Goal: Information Seeking & Learning: Learn about a topic

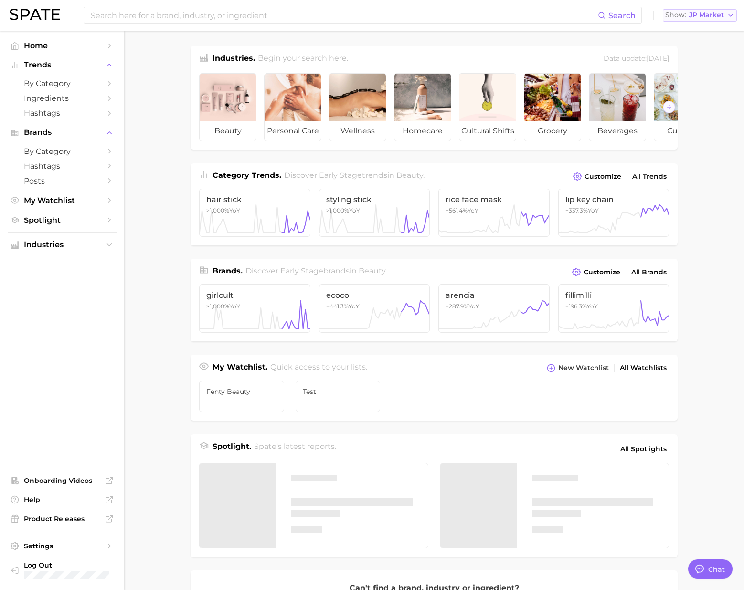
click at [688, 17] on div "Show JP Market" at bounding box center [695, 14] width 59 height 5
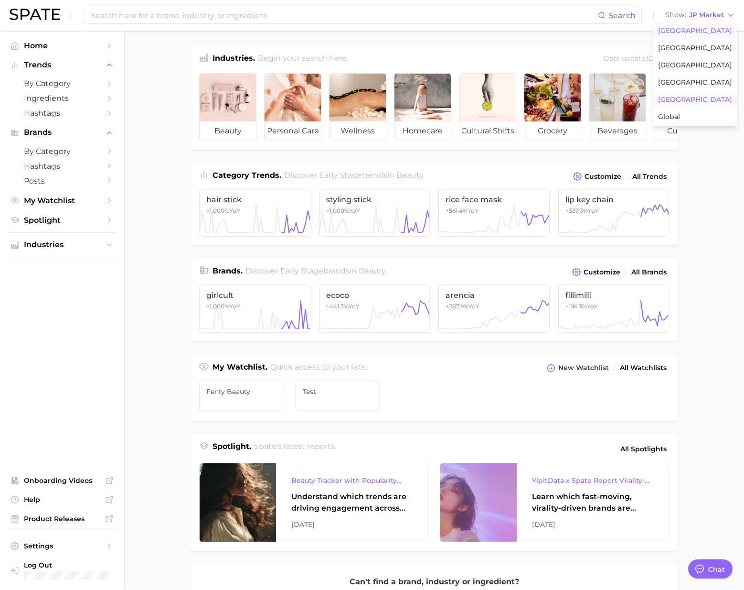
click at [691, 27] on span "[GEOGRAPHIC_DATA]" at bounding box center [695, 31] width 74 height 8
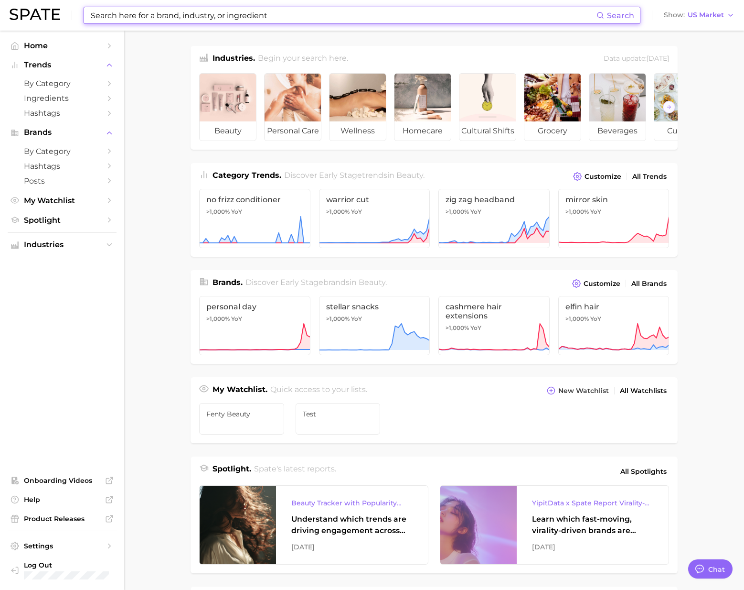
click at [565, 13] on input at bounding box center [343, 15] width 507 height 16
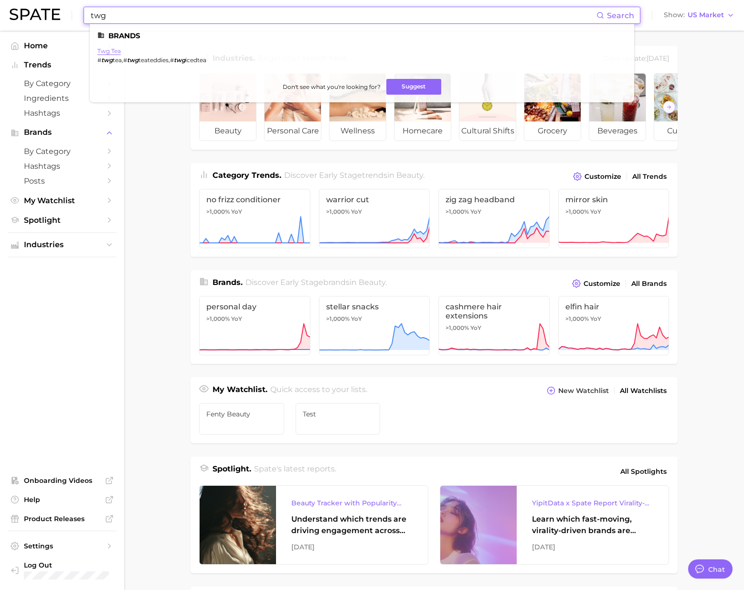
type input "twg"
click at [117, 49] on link "twg tea" at bounding box center [108, 50] width 23 height 7
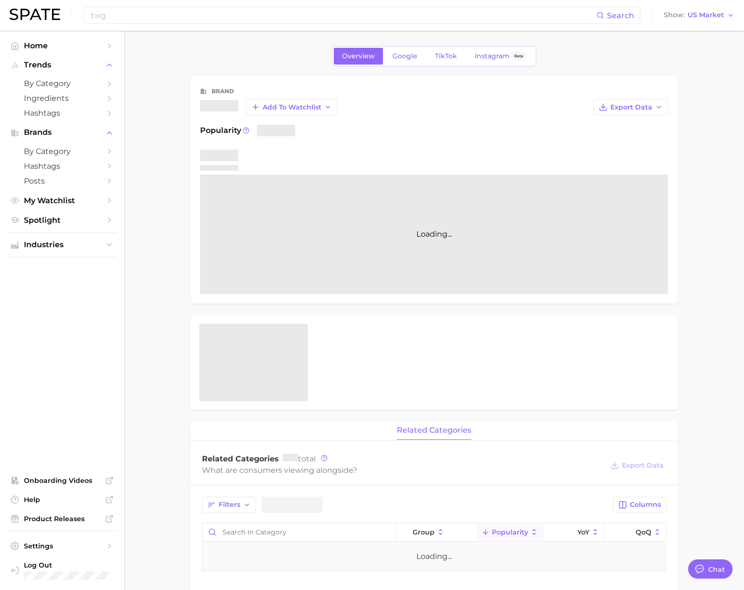
type textarea "x"
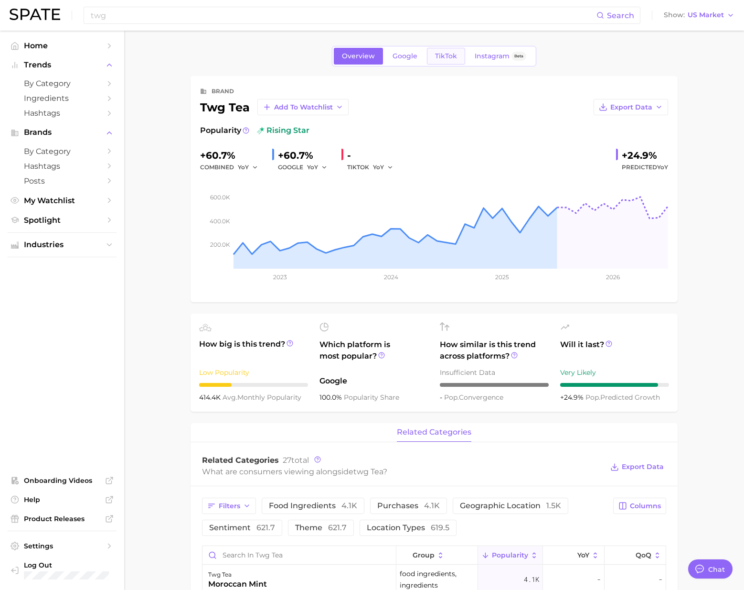
click at [441, 57] on span "TikTok" at bounding box center [446, 56] width 22 height 8
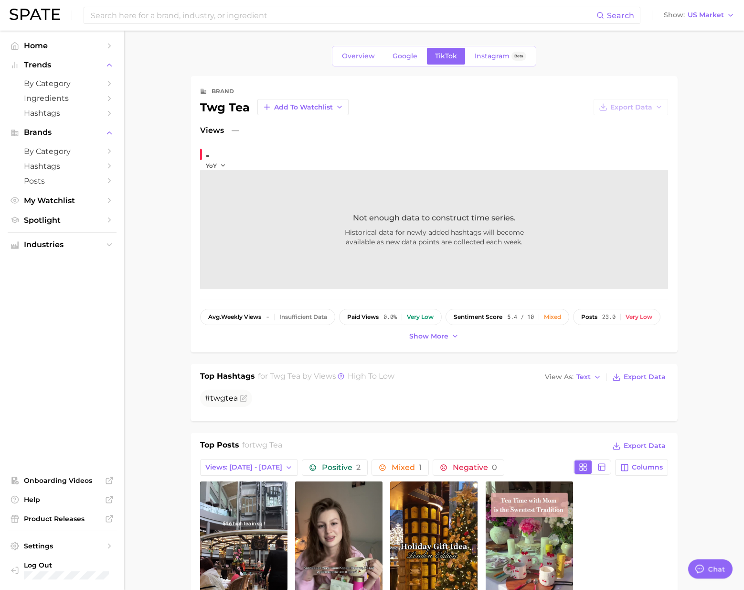
type textarea "x"
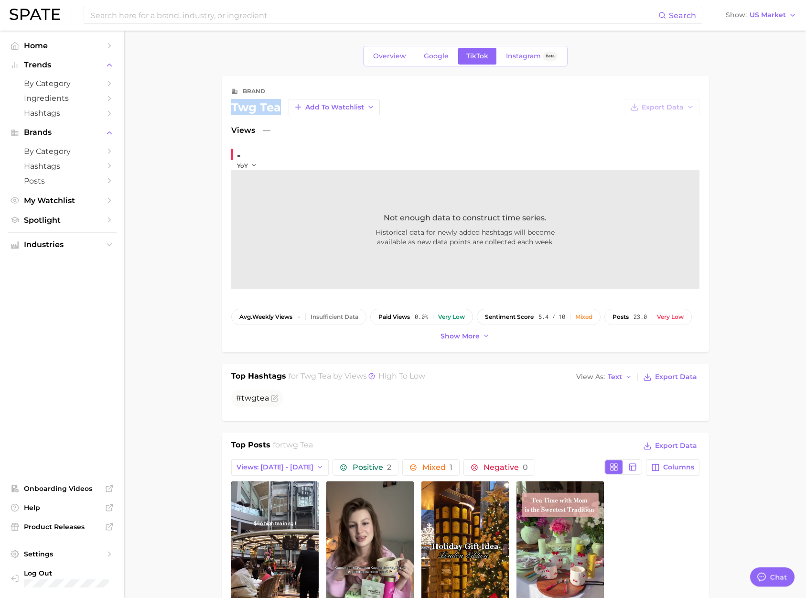
drag, startPoint x: 283, startPoint y: 107, endPoint x: 231, endPoint y: 108, distance: 52.1
click at [231, 108] on div "twg tea Add to Watchlist" at bounding box center [305, 107] width 149 height 16
click at [618, 374] on span "Text" at bounding box center [615, 376] width 14 height 5
click at [606, 410] on span "Table" at bounding box center [599, 410] width 19 height 8
click at [430, 59] on span "Google" at bounding box center [436, 56] width 25 height 8
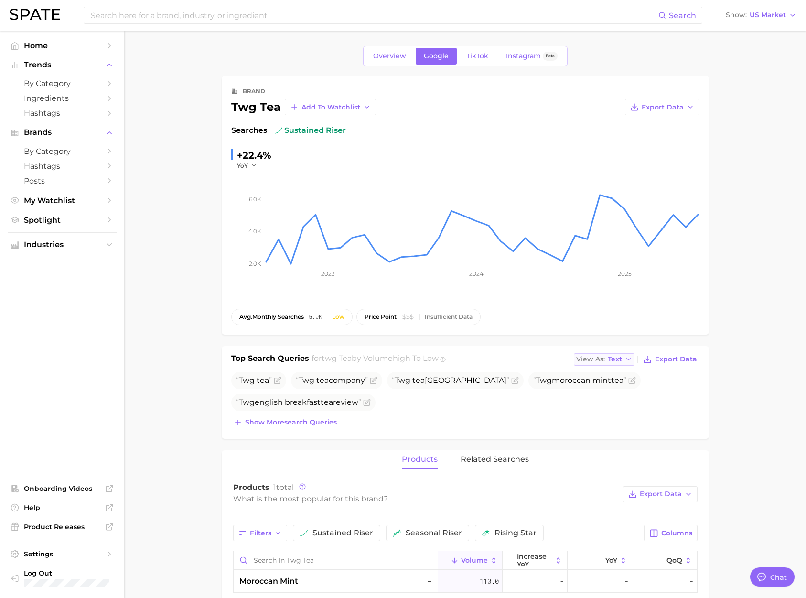
click at [622, 360] on span "Text" at bounding box center [615, 358] width 14 height 5
click at [616, 396] on button "Table" at bounding box center [626, 392] width 105 height 17
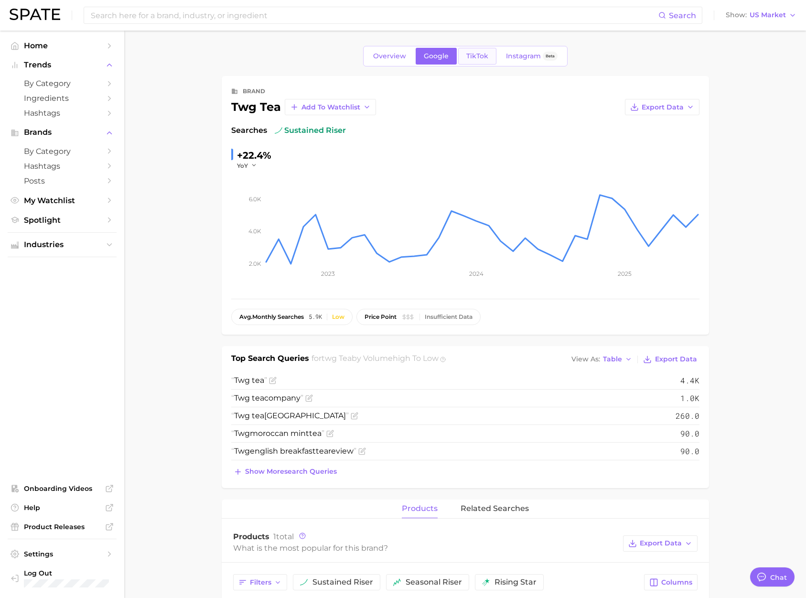
click at [477, 59] on span "TikTok" at bounding box center [477, 56] width 22 height 8
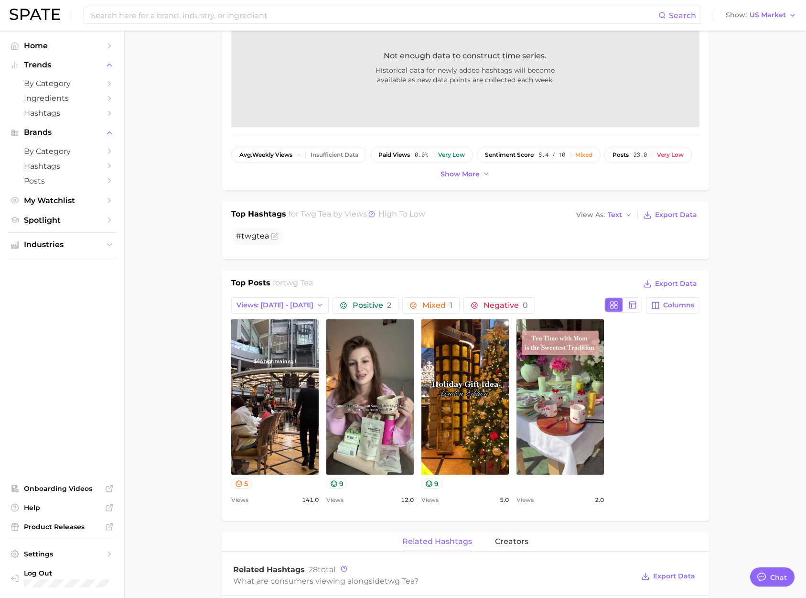
scroll to position [163, 0]
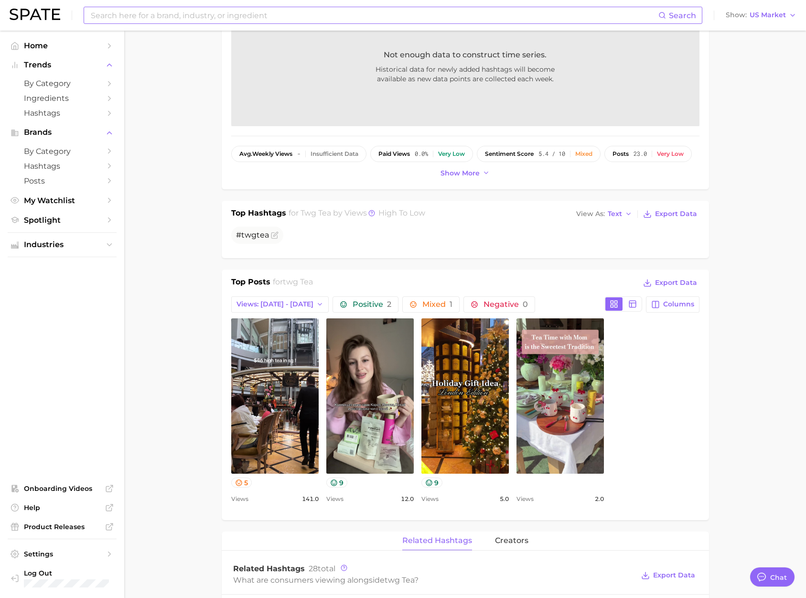
click at [341, 16] on input at bounding box center [374, 15] width 569 height 16
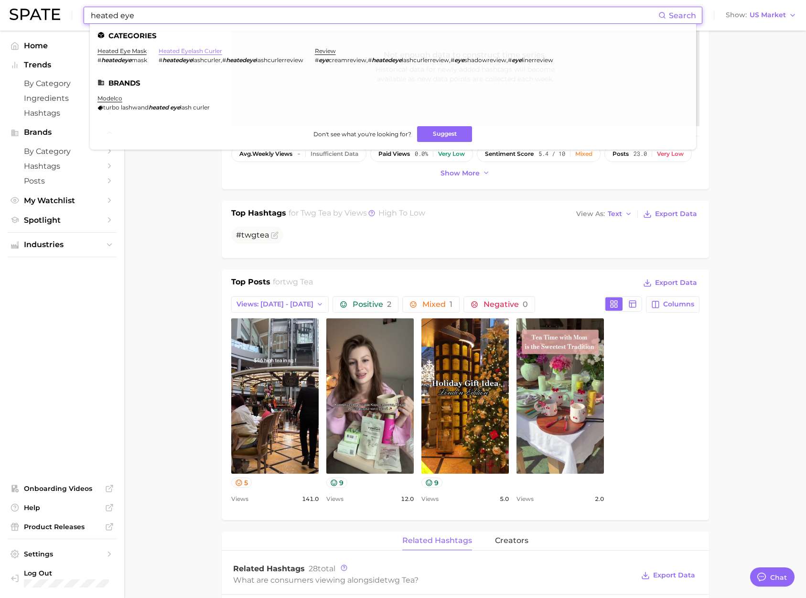
type input "heated eye"
click at [192, 53] on link "heated eyelash curler" at bounding box center [191, 50] width 64 height 7
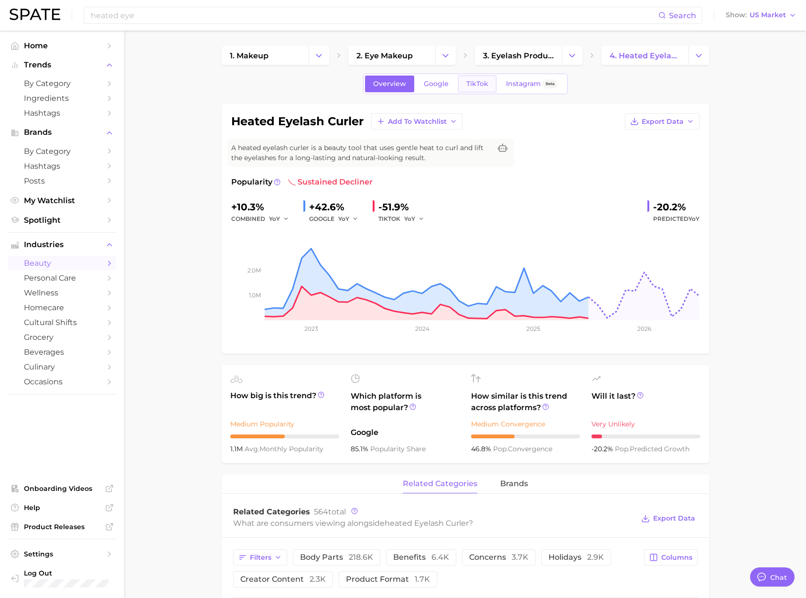
click at [480, 90] on link "TikTok" at bounding box center [477, 83] width 38 height 17
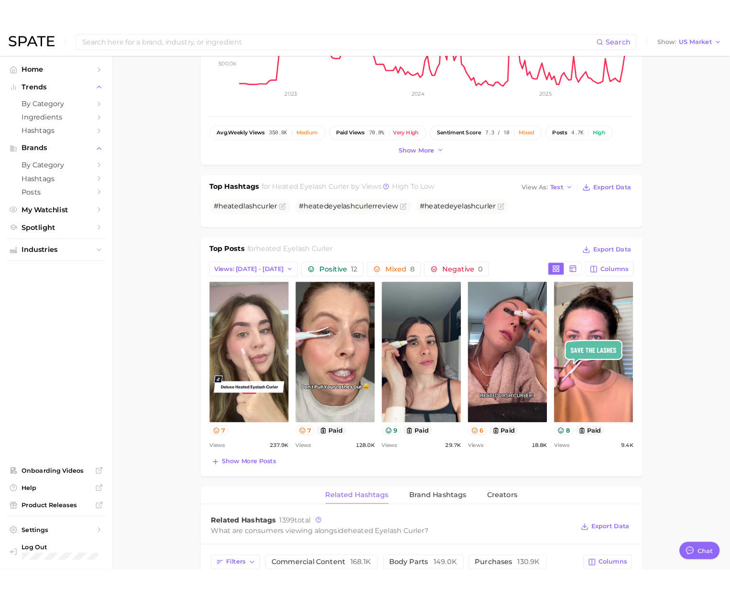
scroll to position [255, 0]
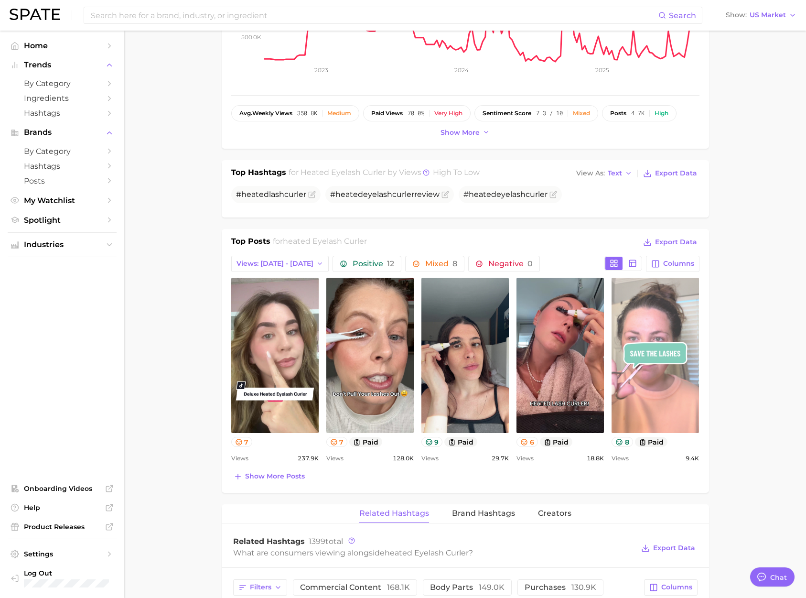
click at [646, 414] on link "view post on TikTok" at bounding box center [655, 355] width 87 height 155
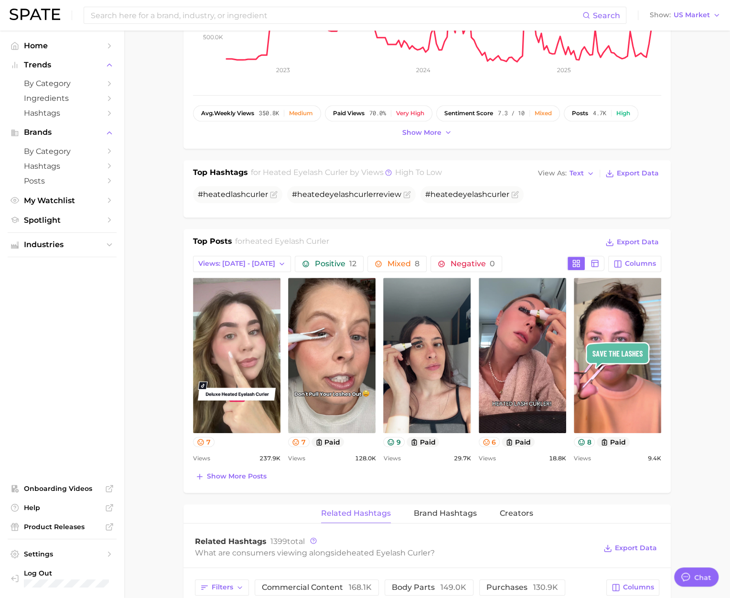
type textarea "x"
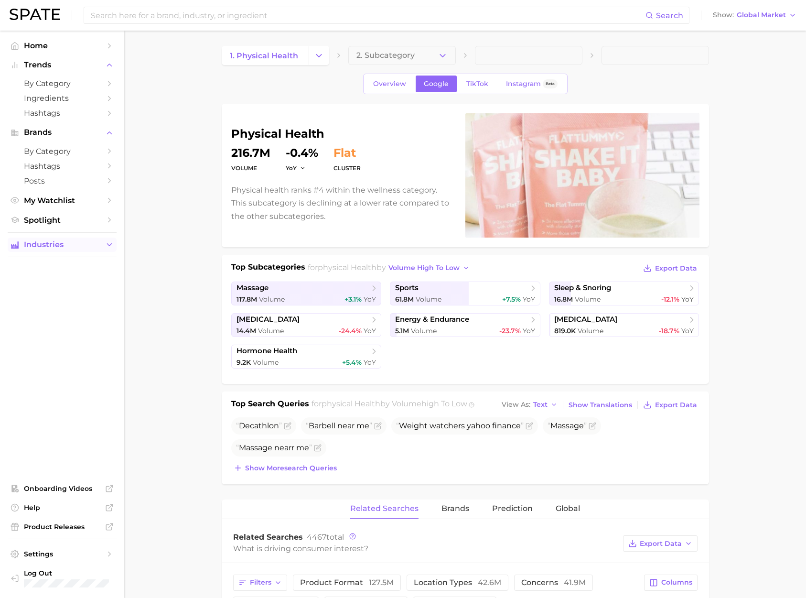
click at [93, 245] on span "Industries" at bounding box center [62, 244] width 76 height 9
click at [162, 18] on input at bounding box center [368, 15] width 556 height 16
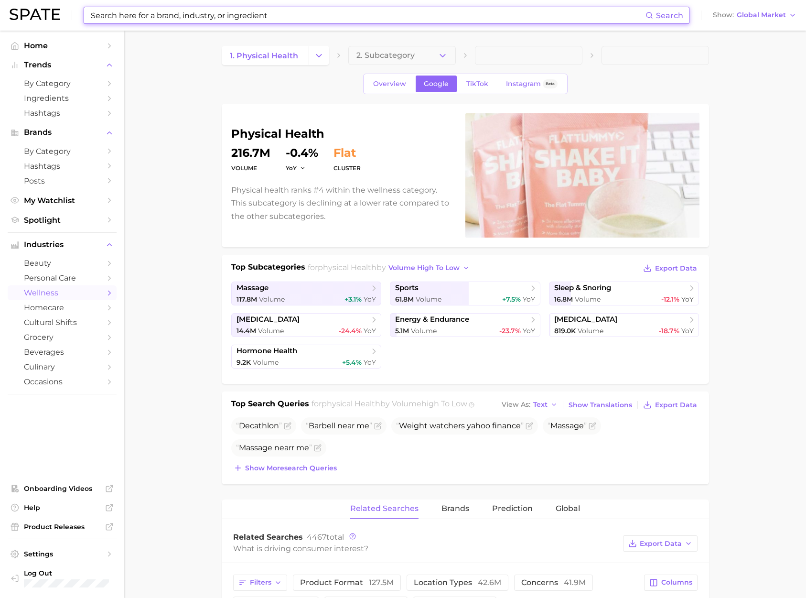
paste input "key nutrients"
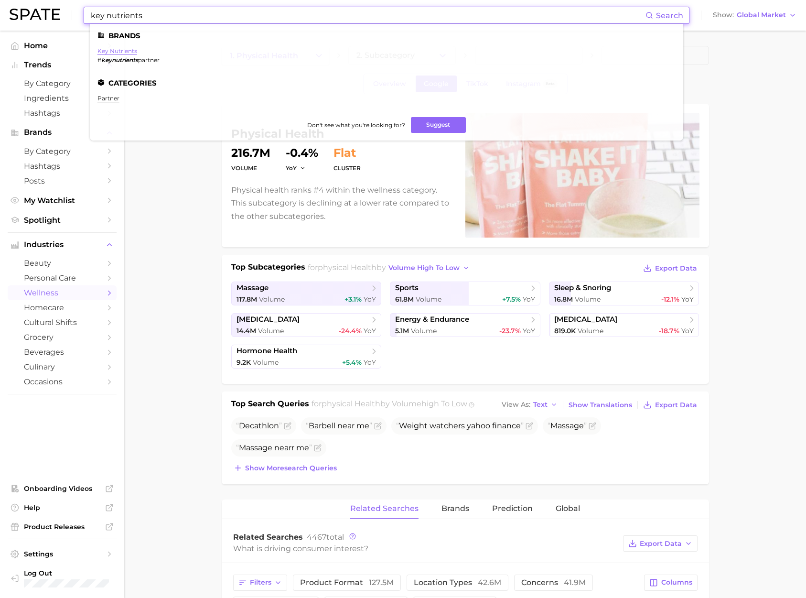
type input "key nutrients"
click at [124, 51] on link "key nutrients" at bounding box center [117, 50] width 40 height 7
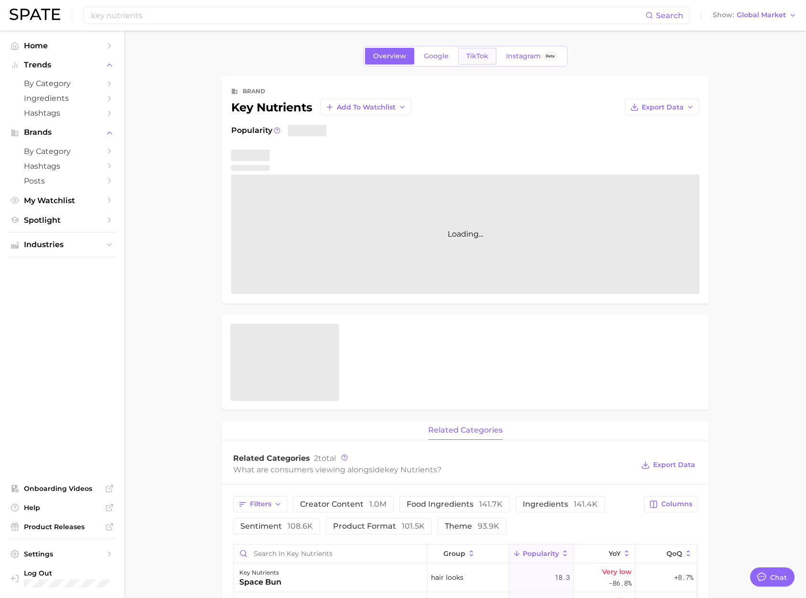
click at [476, 61] on link "TikTok" at bounding box center [477, 56] width 38 height 17
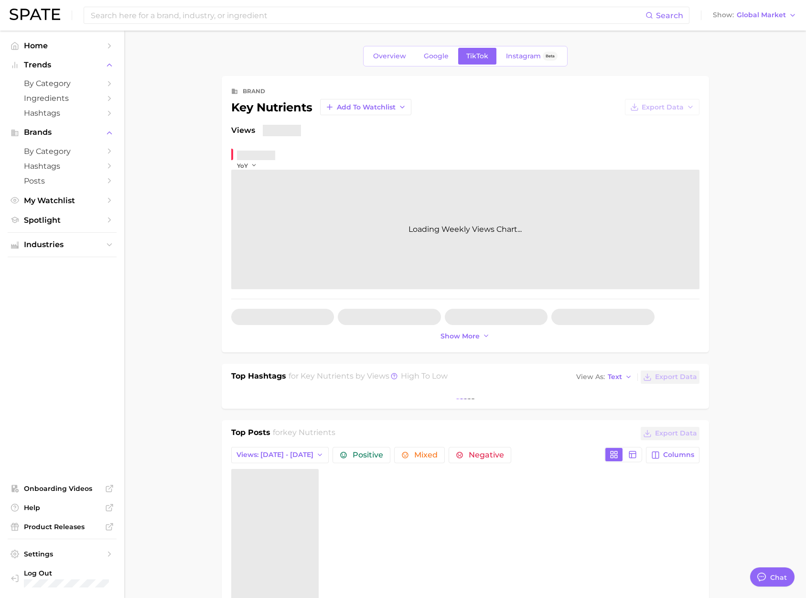
type textarea "x"
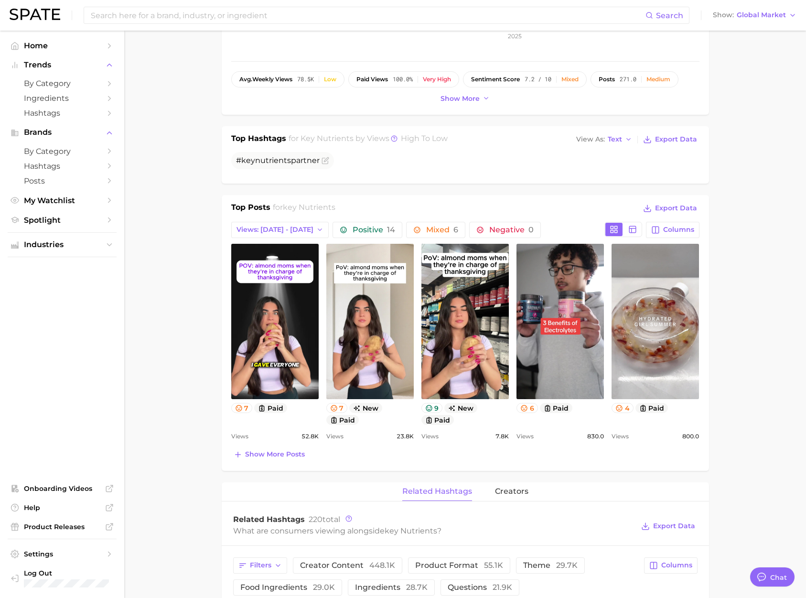
scroll to position [265, 0]
